Goal: Information Seeking & Learning: Compare options

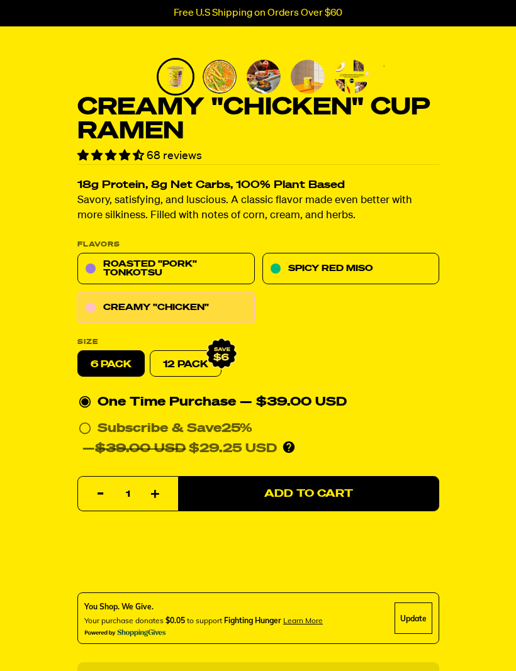
scroll to position [281, 0]
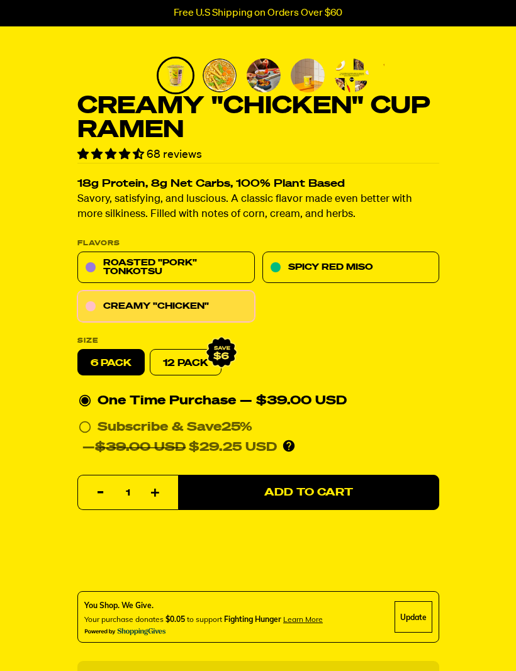
click at [352, 267] on link "Spicy Red Miso" at bounding box center [350, 267] width 177 height 31
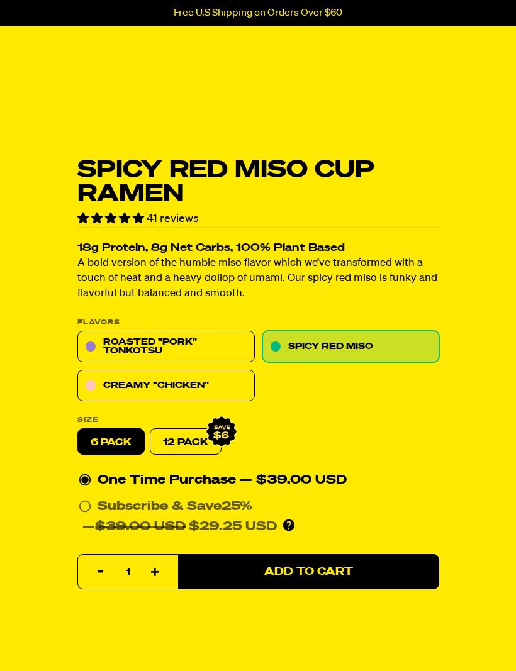
scroll to position [292, 0]
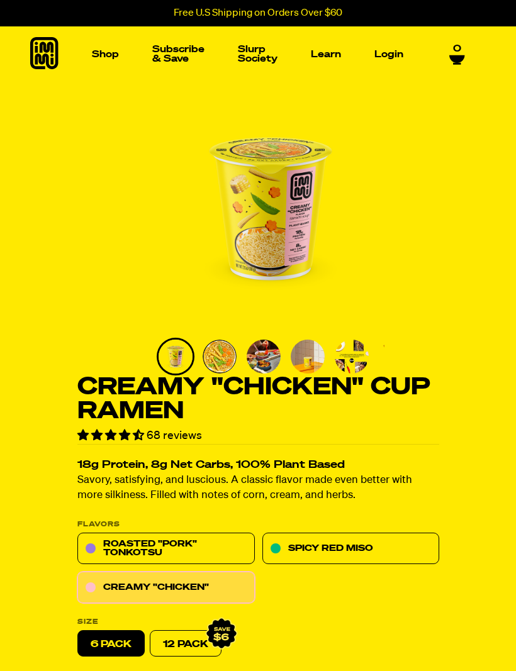
click at [213, 535] on link "Roasted "Pork" Tonkotsu" at bounding box center [165, 548] width 177 height 31
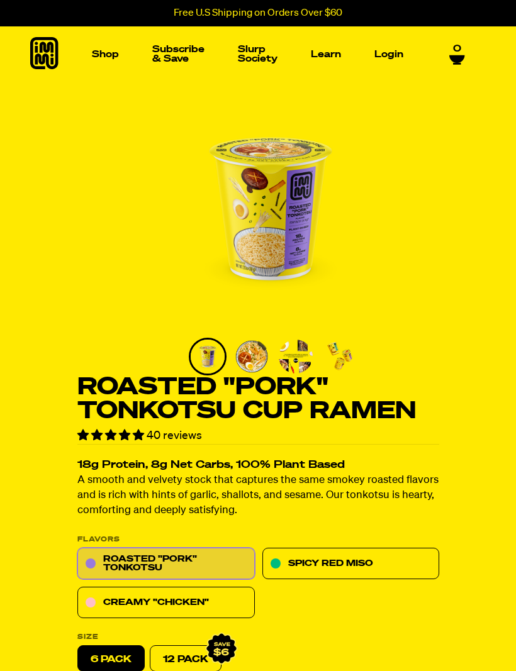
click at [326, 552] on link "Spicy Red Miso" at bounding box center [350, 564] width 177 height 31
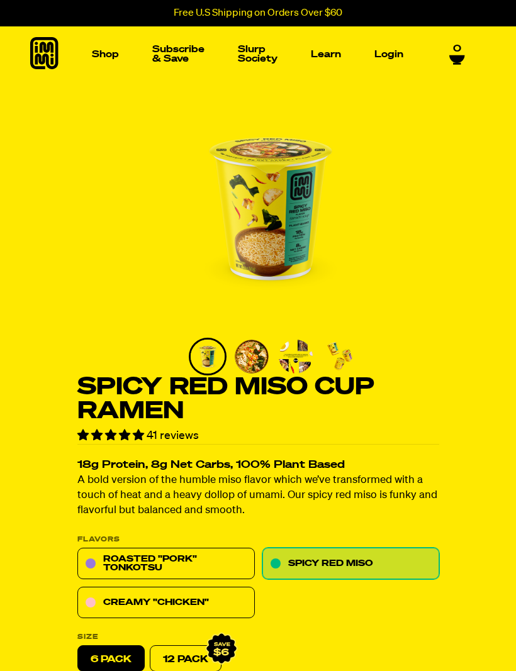
click at [325, 162] on img "Main navigation" at bounding box center [322, 149] width 86 height 86
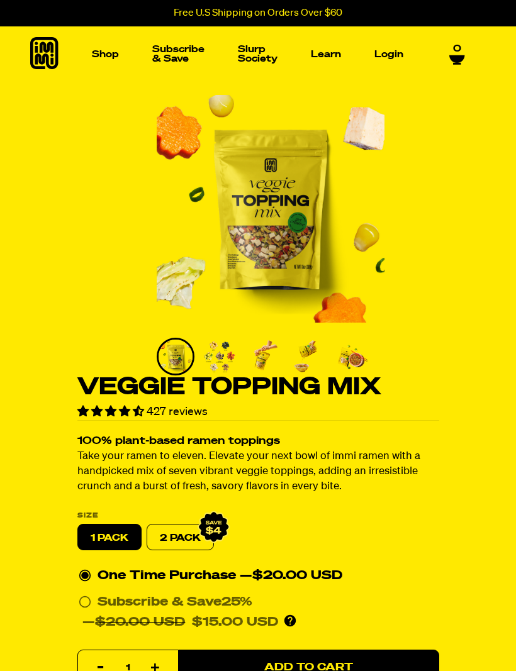
click at [262, 48] on link "Slurp Society" at bounding box center [258, 54] width 50 height 29
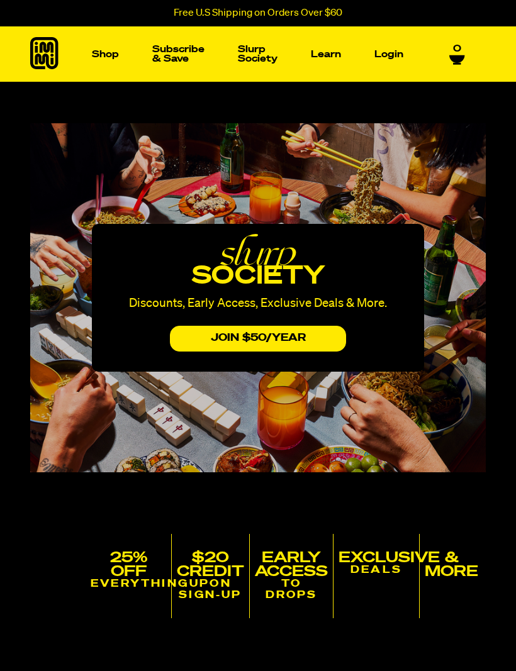
click at [69, 190] on img "Main navigation" at bounding box center [67, 149] width 86 height 86
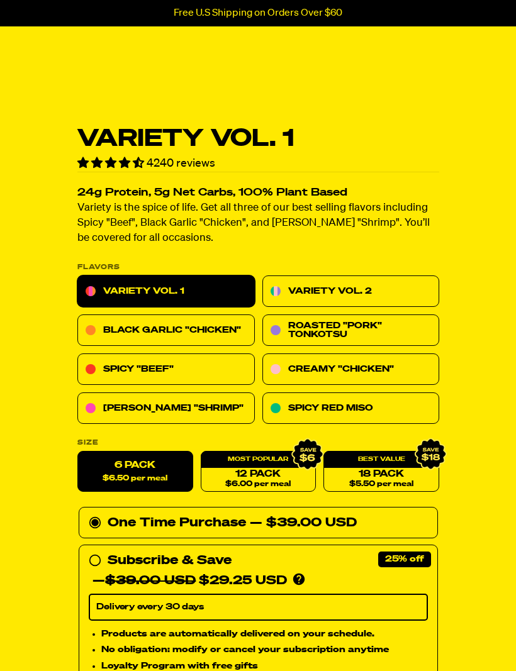
scroll to position [343, 0]
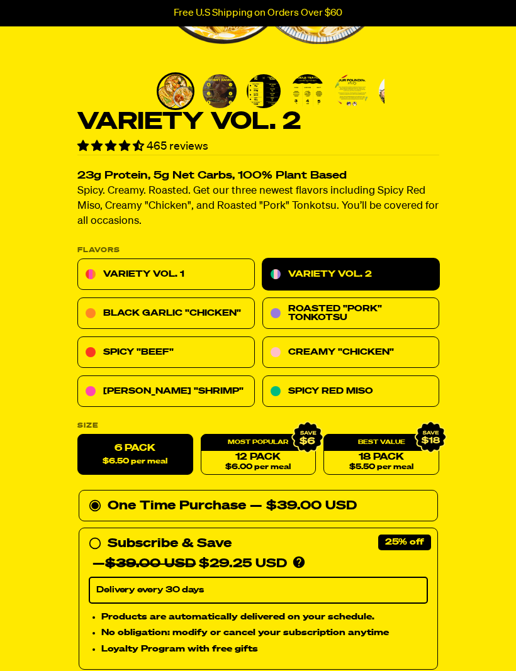
scroll to position [267, 0]
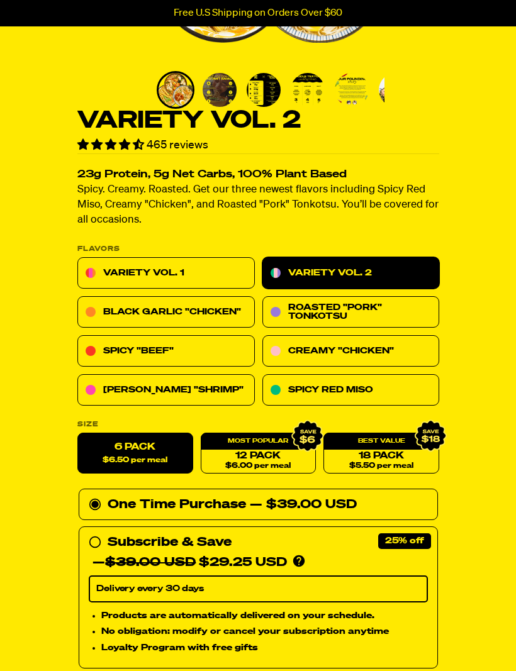
click at [153, 274] on link "Variety Vol. 1" at bounding box center [165, 273] width 177 height 31
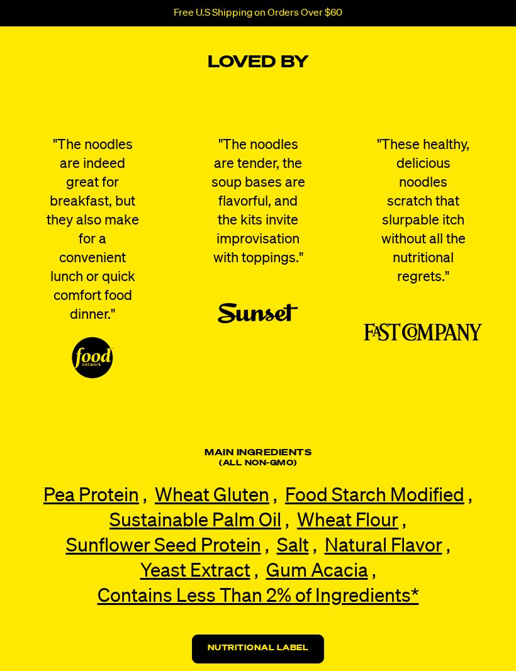
scroll to position [2864, 0]
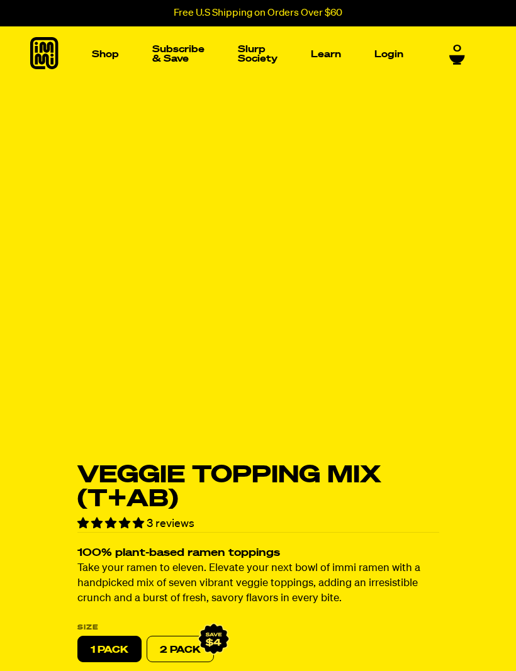
select select "subscription frequency"
click at [309, 279] on div at bounding box center [271, 279] width 228 height 369
click at [336, 141] on img "Main navigation" at bounding box center [322, 149] width 86 height 86
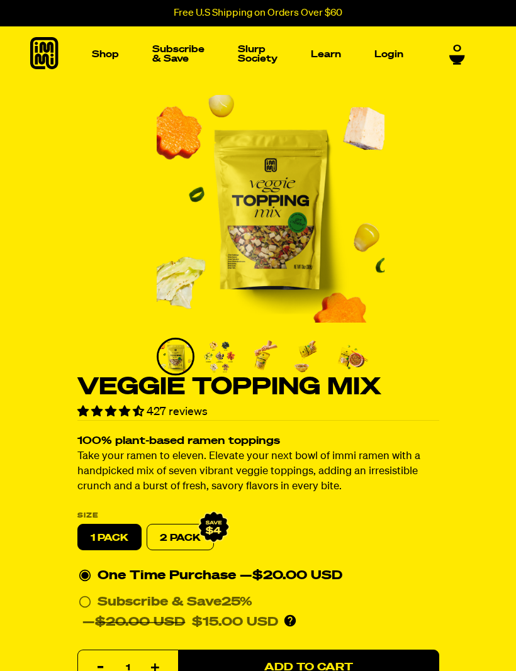
click at [323, 164] on img "Main navigation" at bounding box center [322, 149] width 86 height 86
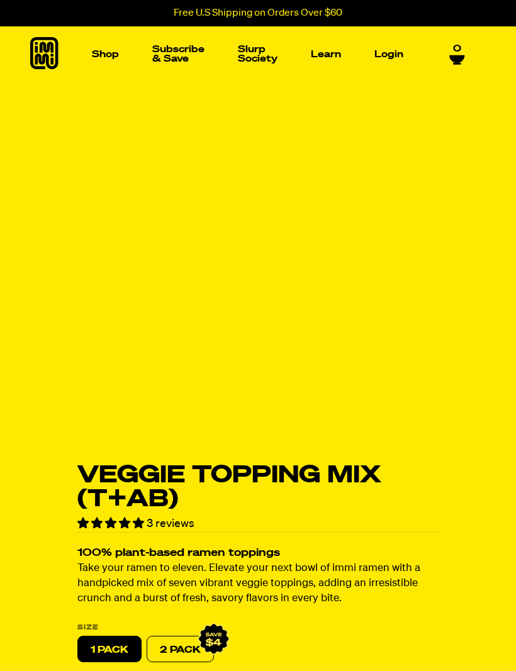
click at [268, 53] on link "Slurp Society" at bounding box center [258, 54] width 50 height 29
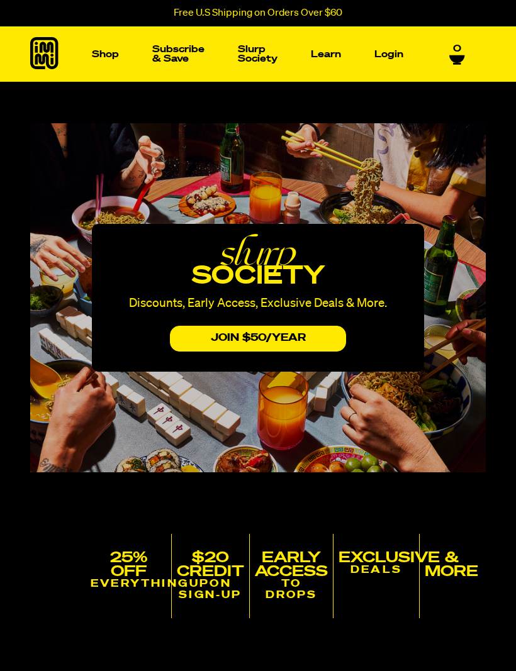
click at [285, 168] on div "slurp society Discounts, Early Access, Exclusive Deals & More. JOIN $50/yEAr" at bounding box center [257, 297] width 455 height 349
click at [246, 179] on div "slurp society Discounts, Early Access, Exclusive Deals & More. JOIN $50/yEAr" at bounding box center [257, 297] width 455 height 349
click at [338, 201] on img "Main navigation" at bounding box center [367, 194] width 177 height 177
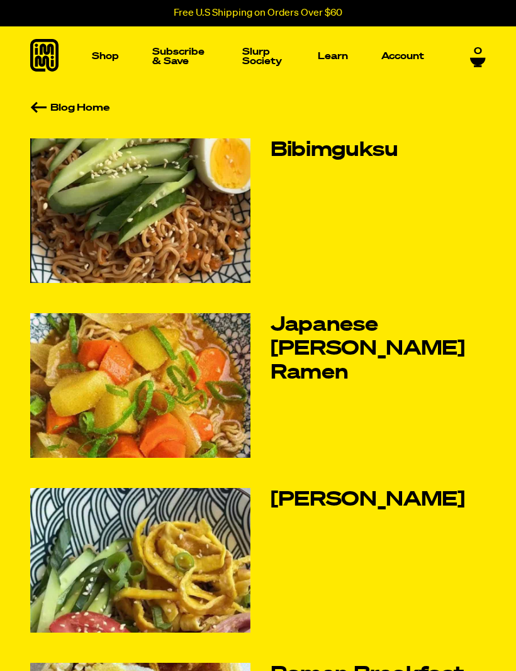
click at [191, 390] on img at bounding box center [140, 385] width 220 height 145
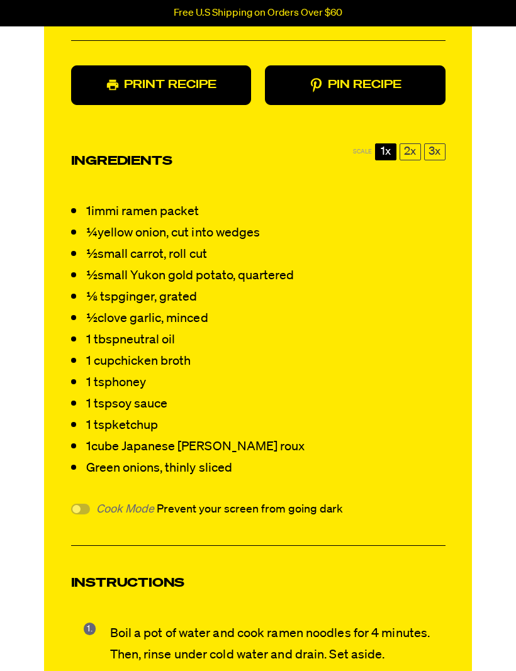
scroll to position [1249, 0]
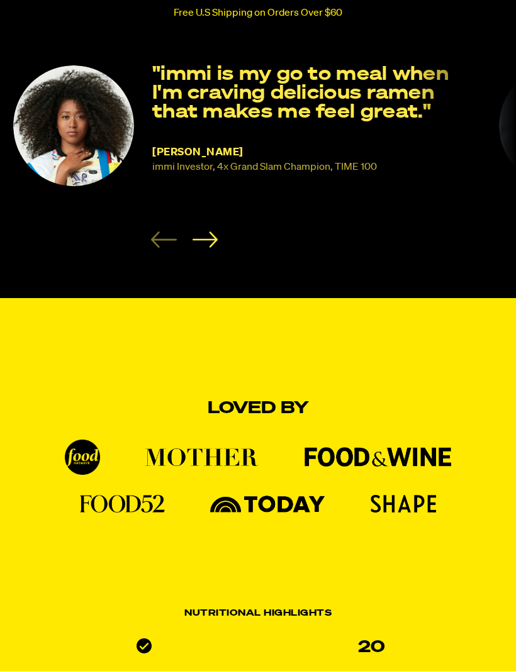
select select "subscription frequency"
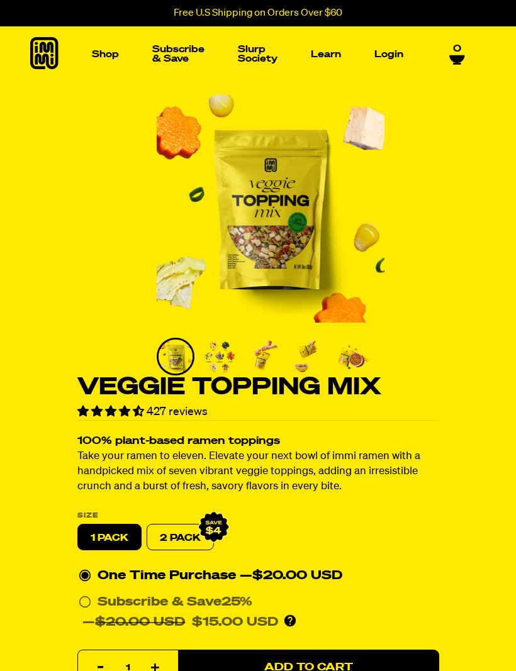
click at [91, 181] on img "Main navigation" at bounding box center [67, 149] width 86 height 86
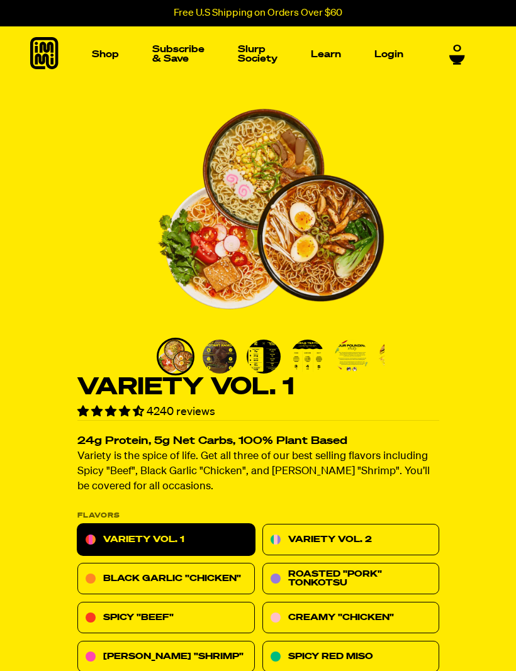
click at [364, 540] on link "Variety Vol. 2" at bounding box center [350, 540] width 177 height 31
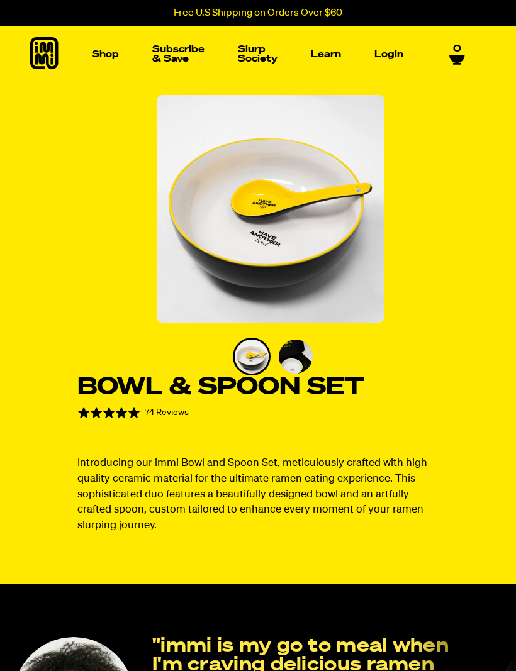
click at [299, 365] on img "Go to slide 2" at bounding box center [296, 357] width 34 height 34
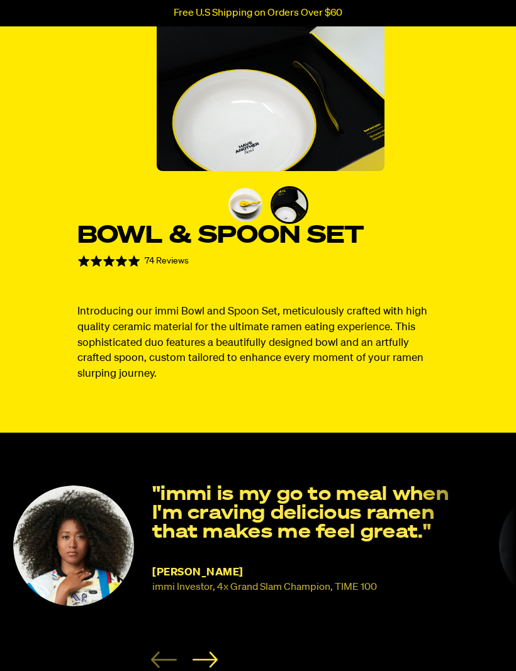
scroll to position [152, 0]
select select "subscription frequency"
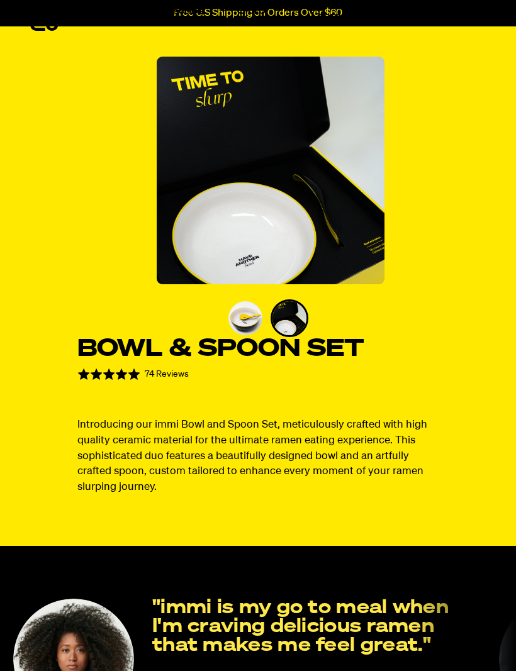
scroll to position [0, 0]
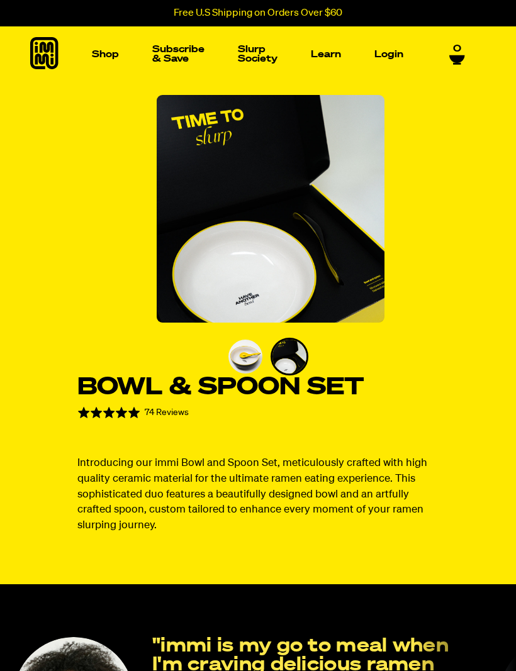
click at [323, 271] on img "2 of 2" at bounding box center [271, 209] width 228 height 228
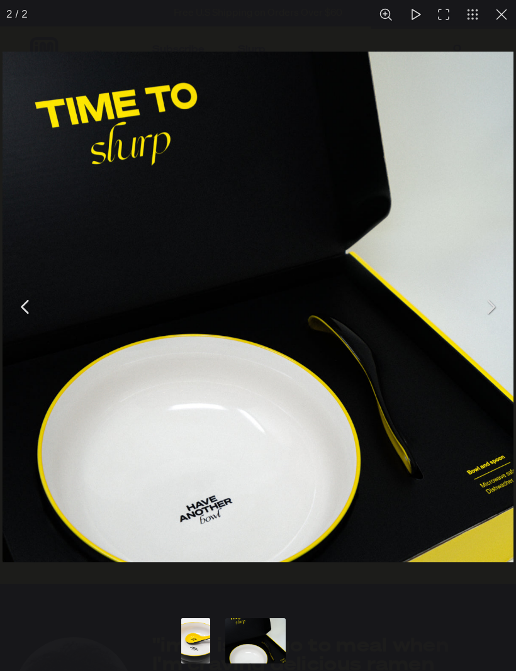
click at [31, 306] on button "You can close this modal content with the ESC key" at bounding box center [25, 306] width 31 height 31
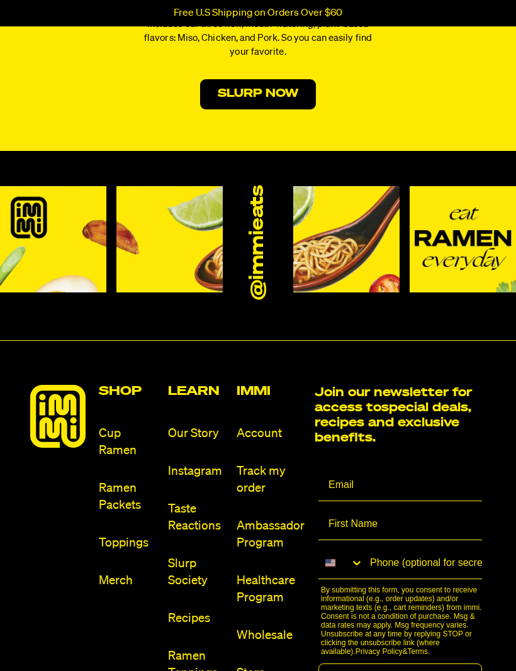
scroll to position [1206, 0]
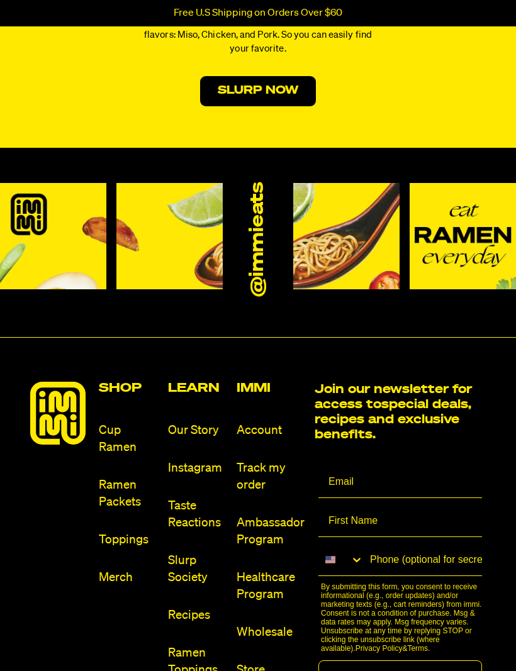
click at [126, 533] on link "Toppings" at bounding box center [128, 540] width 59 height 17
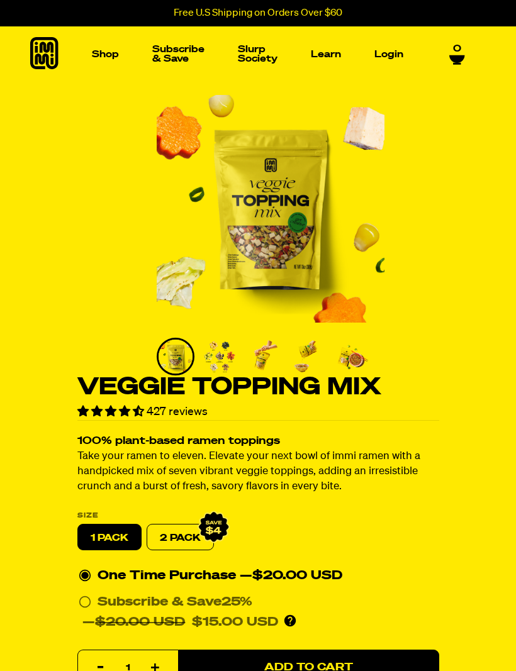
click at [215, 352] on img "Go to slide 2" at bounding box center [220, 357] width 34 height 34
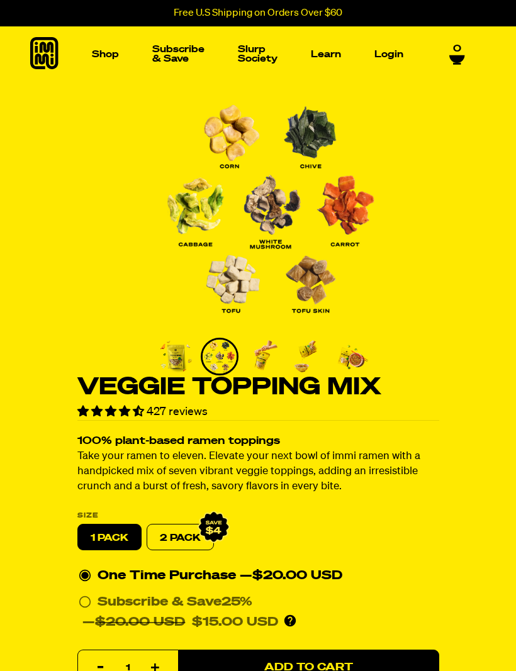
click at [304, 356] on img "Go to slide 4" at bounding box center [308, 357] width 34 height 34
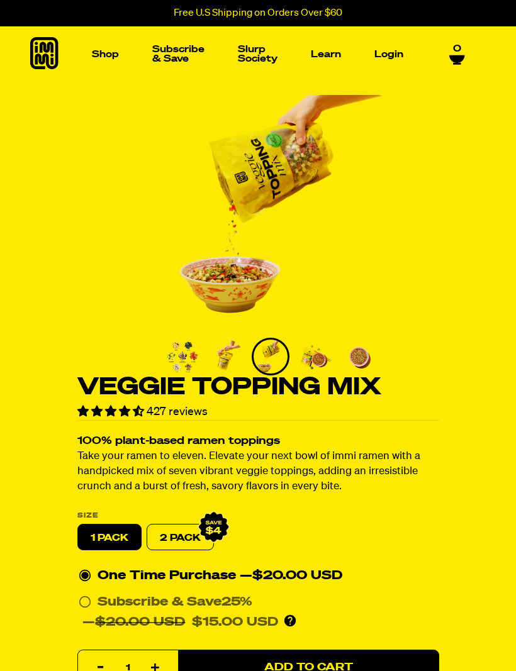
click at [362, 353] on img "Go to slide 6" at bounding box center [359, 357] width 34 height 34
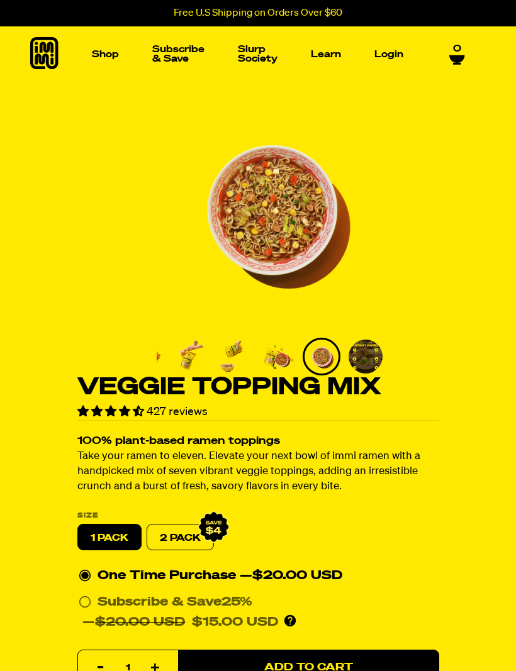
click at [449, 179] on img "Main navigation" at bounding box center [449, 149] width 86 height 86
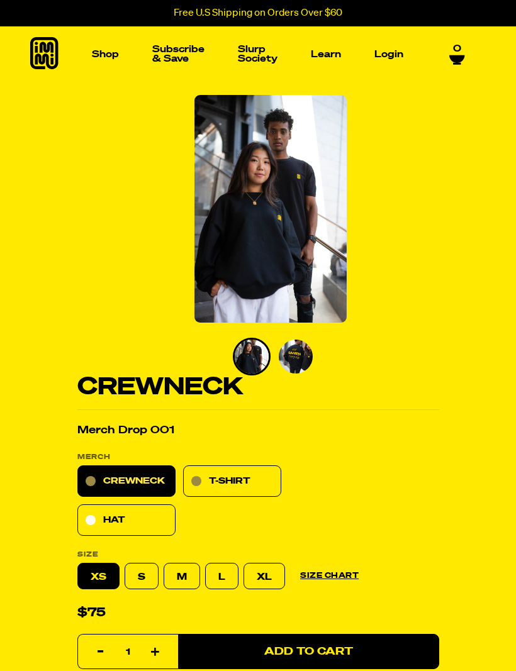
select select "subscription frequency"
click at [275, 481] on link "T-Shirt" at bounding box center [232, 481] width 98 height 31
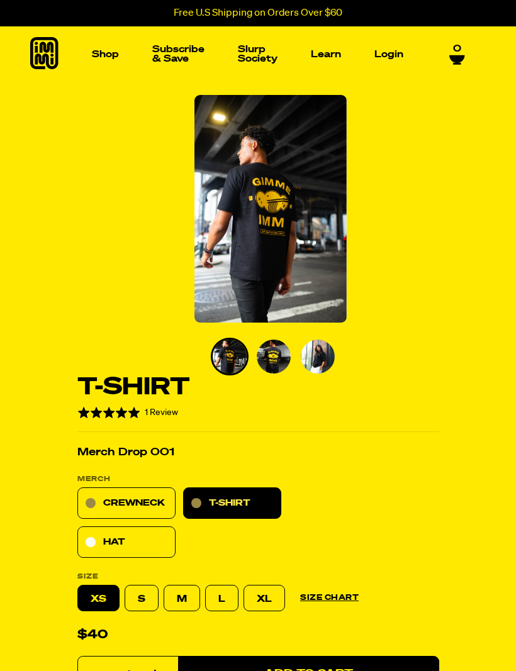
select select "subscription frequency"
